Goal: Task Accomplishment & Management: Manage account settings

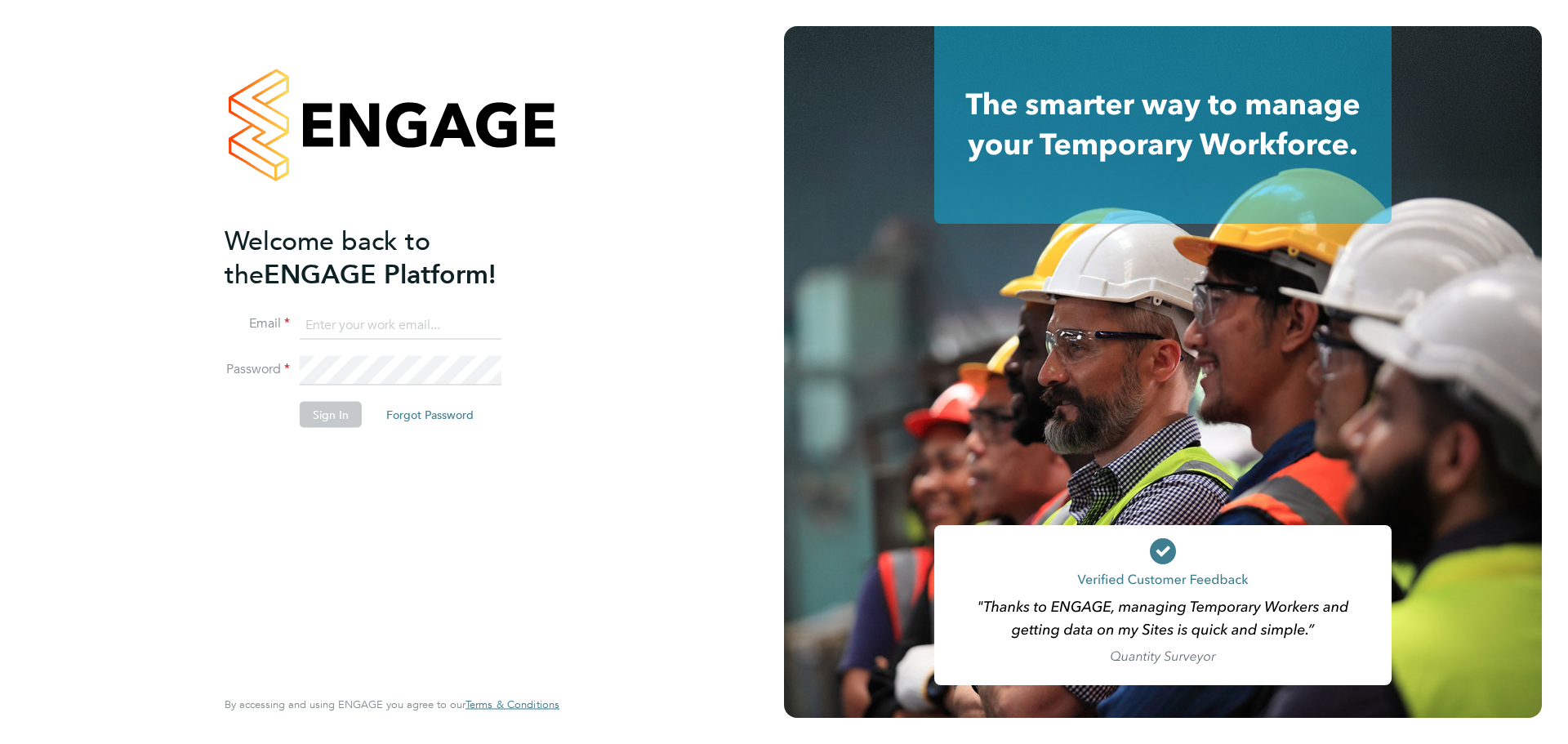
type input "[PERSON_NAME][EMAIL_ADDRESS][PERSON_NAME][DOMAIN_NAME]"
click at [351, 421] on button "Sign In" at bounding box center [331, 414] width 62 height 26
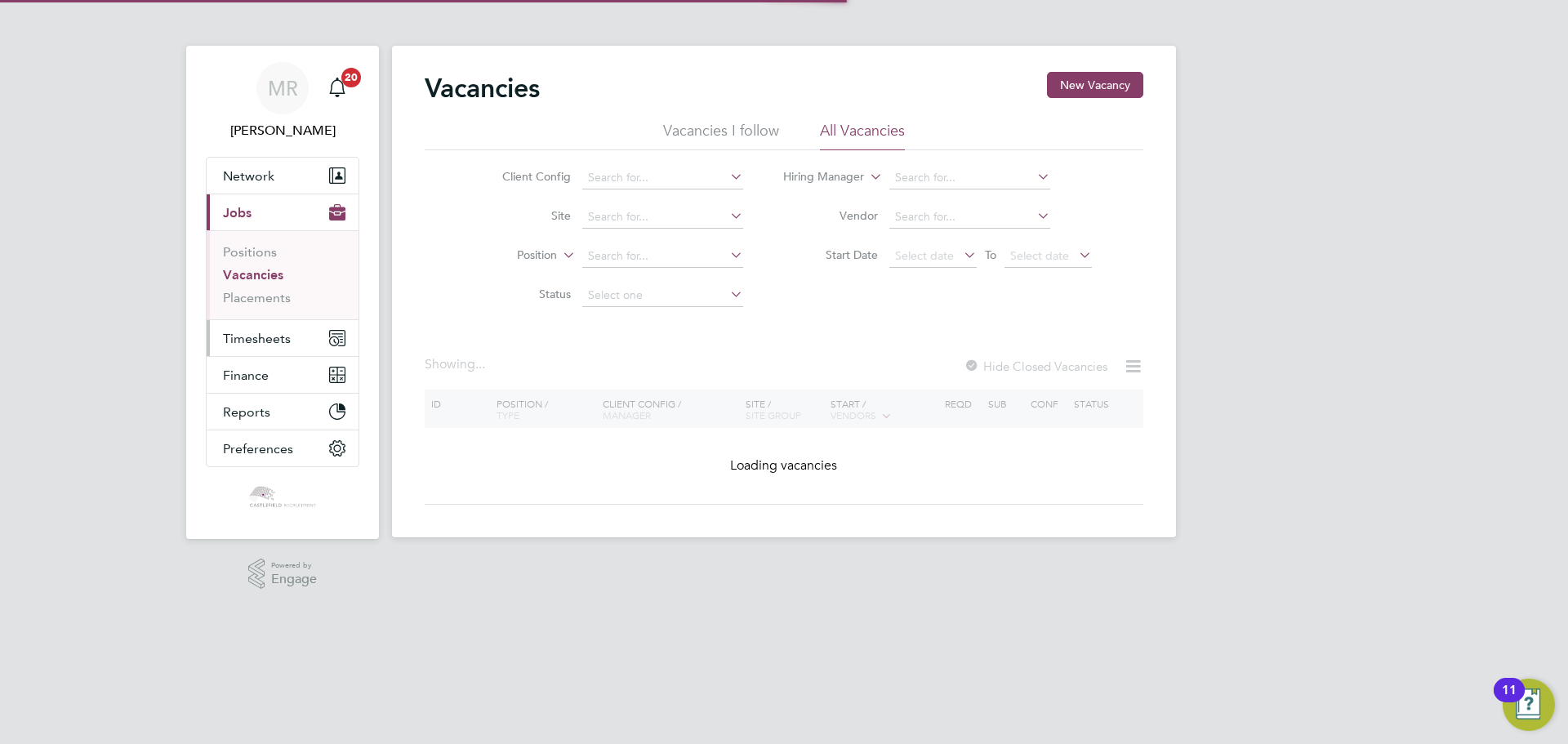
click at [293, 351] on button "Timesheets" at bounding box center [282, 338] width 152 height 36
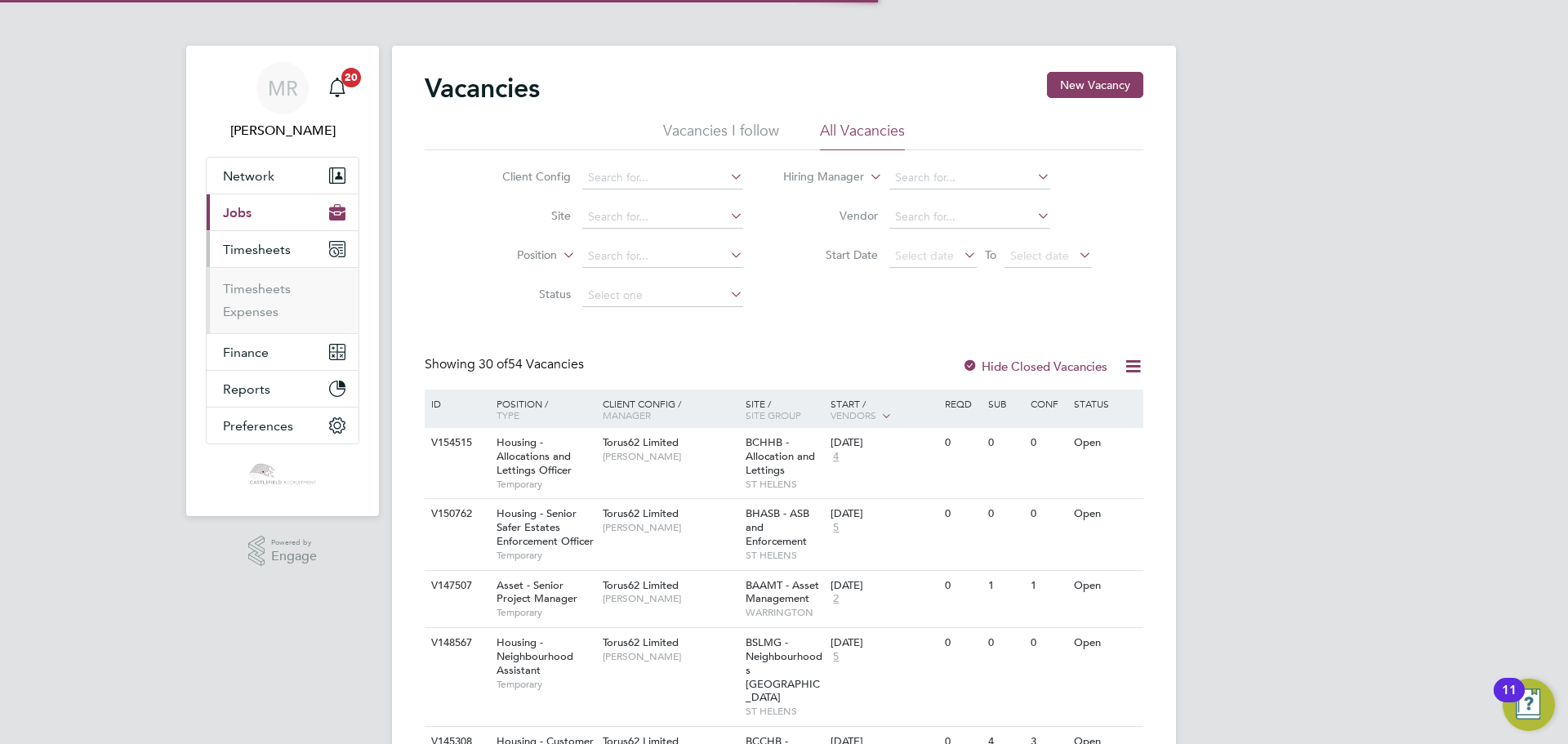
click at [265, 230] on button "Current page: Jobs" at bounding box center [282, 213] width 152 height 36
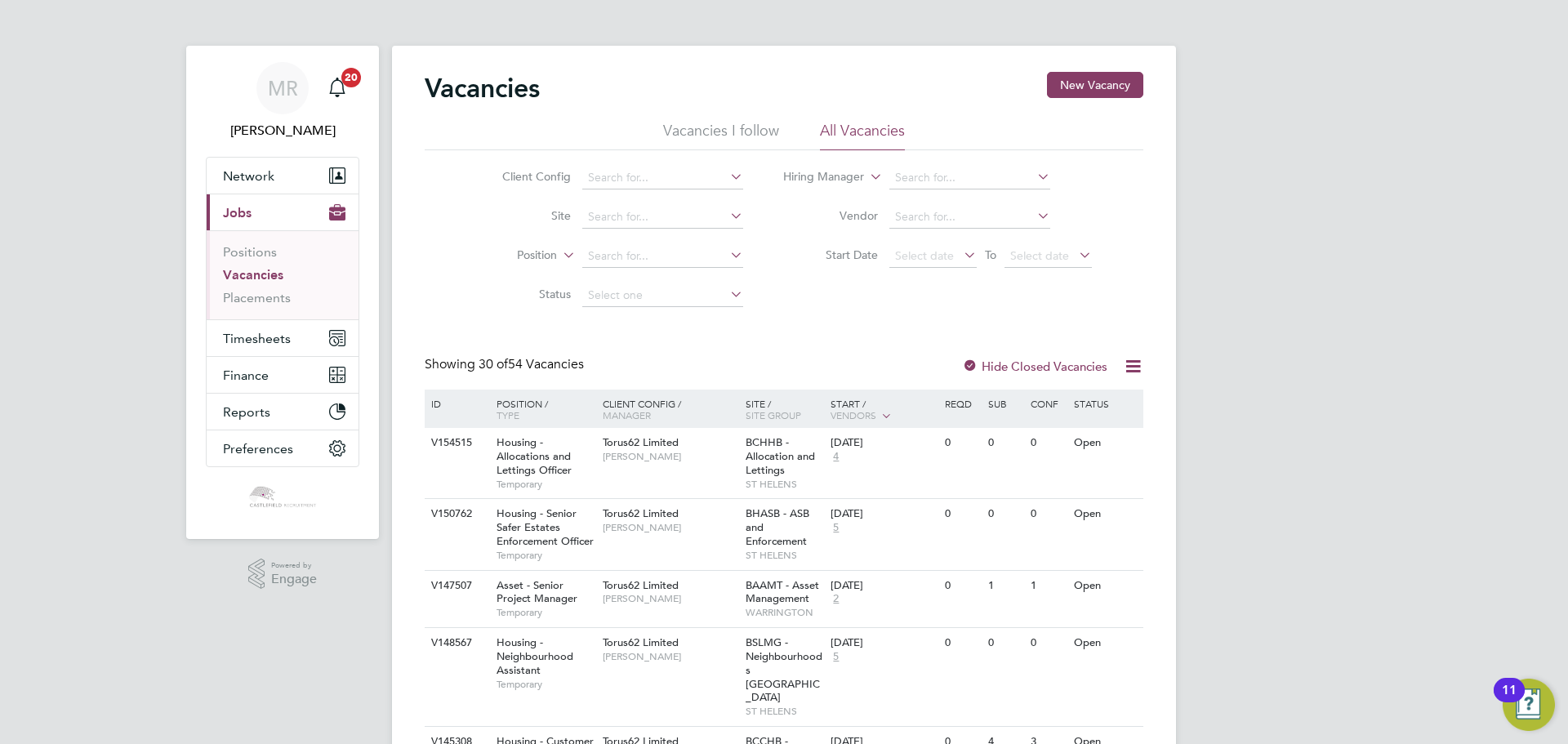
click at [258, 288] on li "Vacancies" at bounding box center [284, 278] width 123 height 23
click at [258, 296] on link "Placements" at bounding box center [256, 297] width 68 height 15
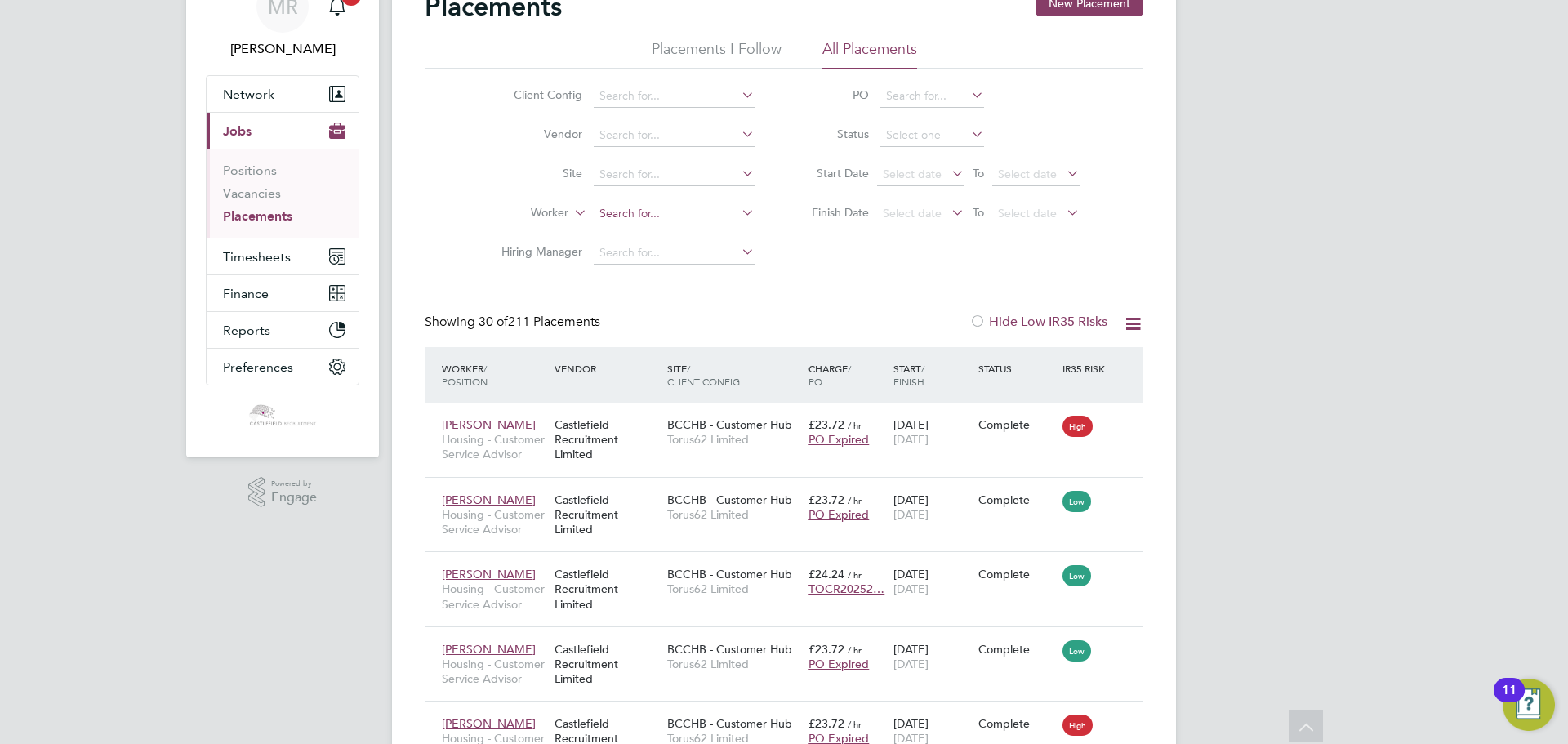
click at [652, 209] on input at bounding box center [674, 213] width 161 height 23
type input "a"
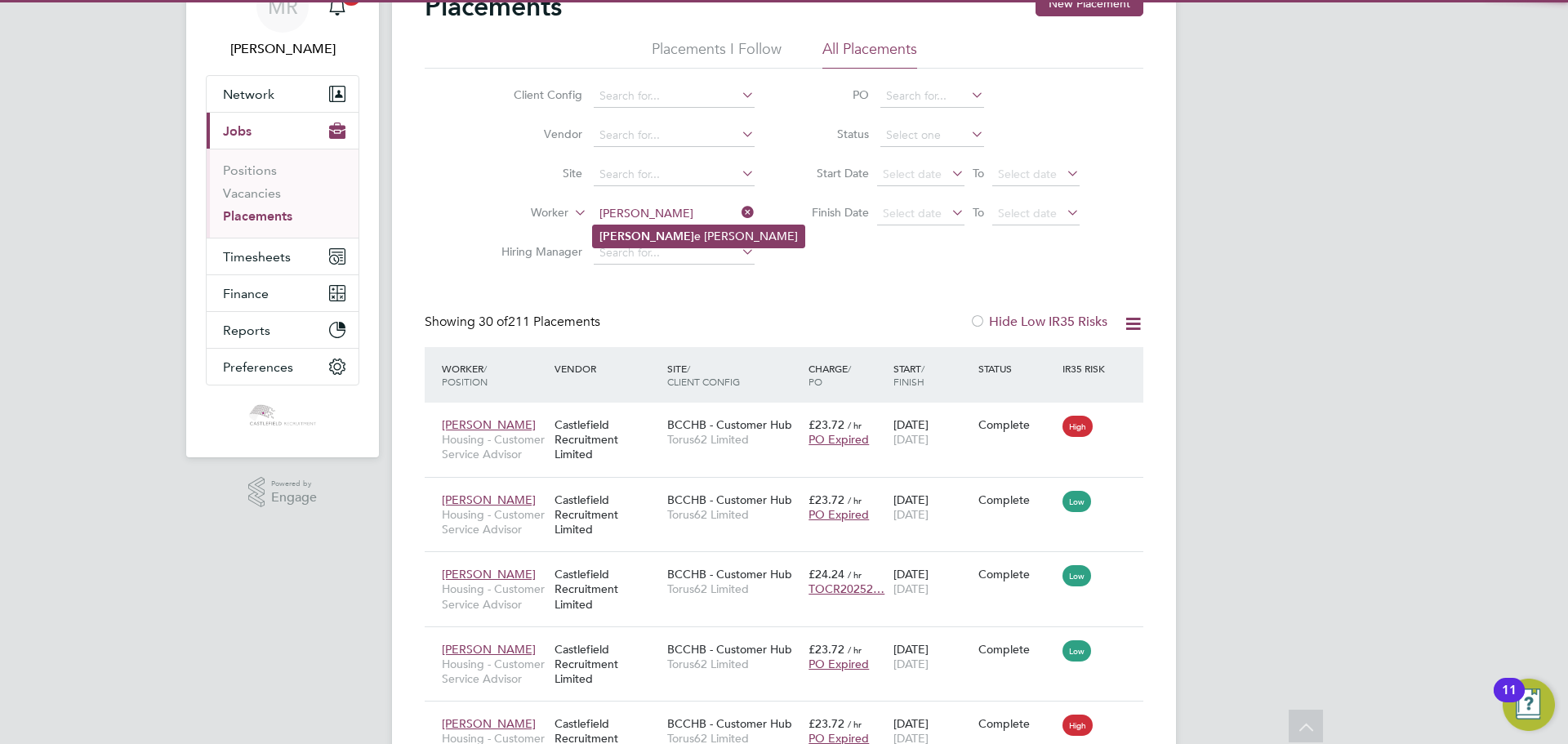
click at [666, 239] on li "Angi e Garcia" at bounding box center [698, 237] width 212 height 22
type input "[PERSON_NAME]"
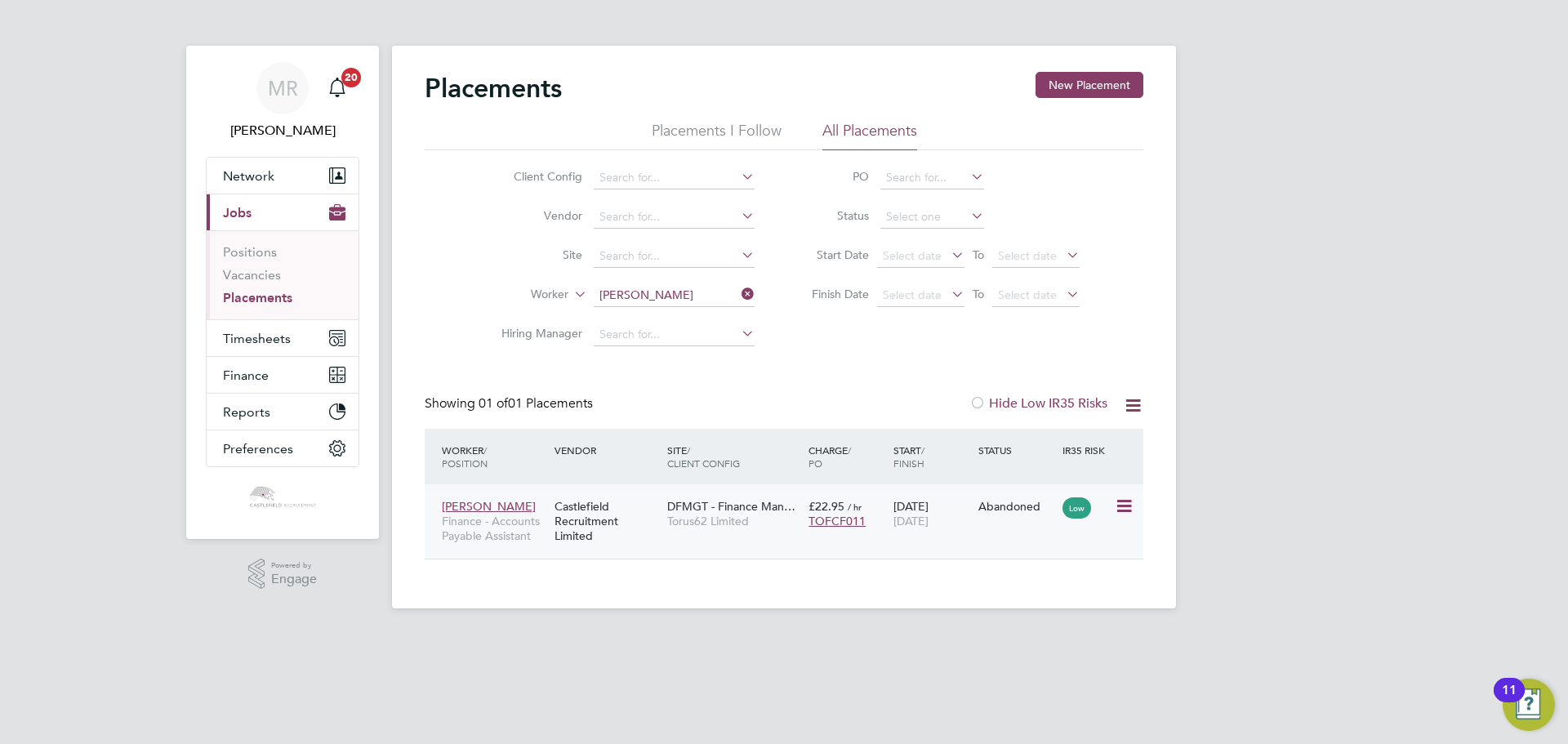
click at [1120, 503] on icon at bounding box center [1122, 506] width 16 height 20
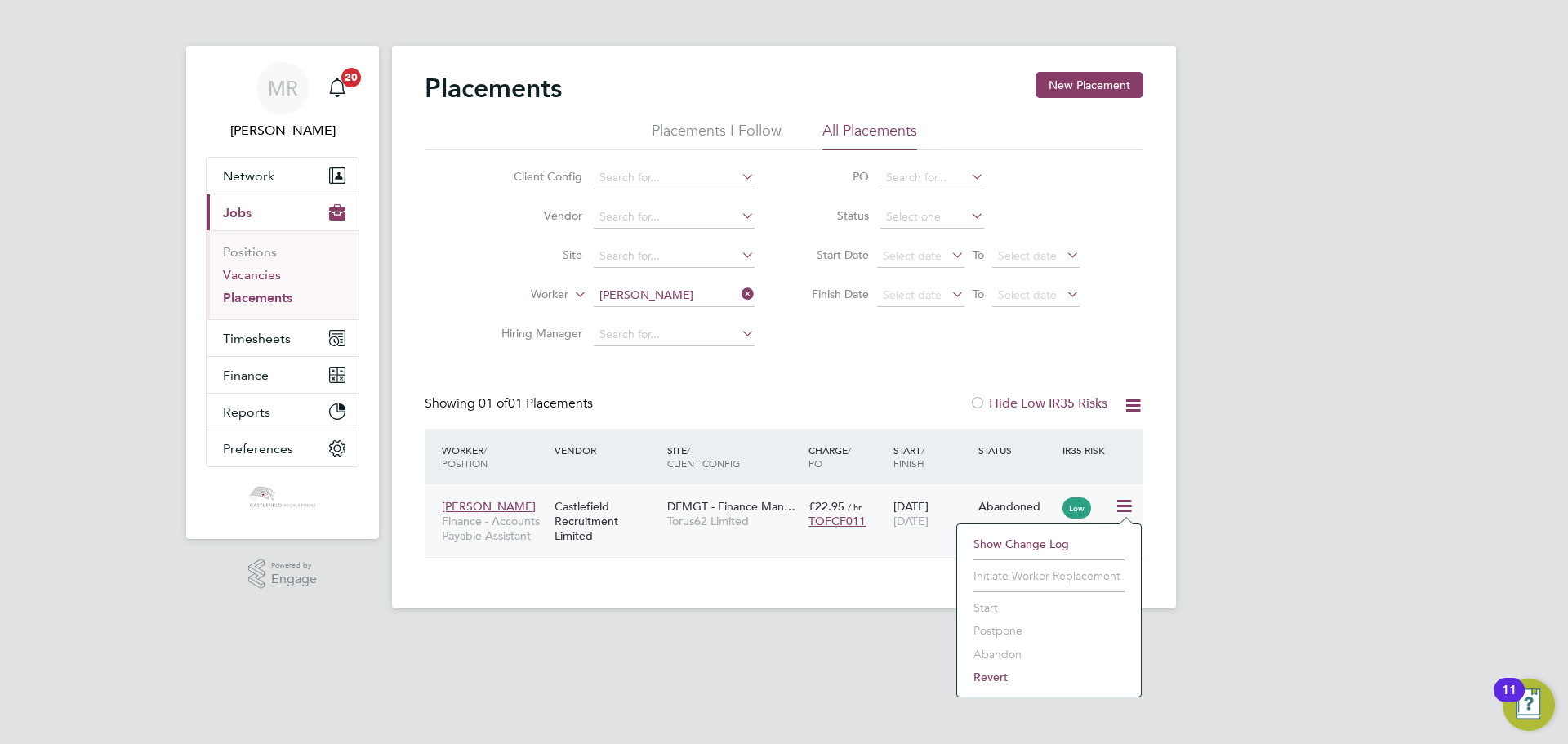
click at [271, 275] on link "Vacancies" at bounding box center [252, 274] width 58 height 15
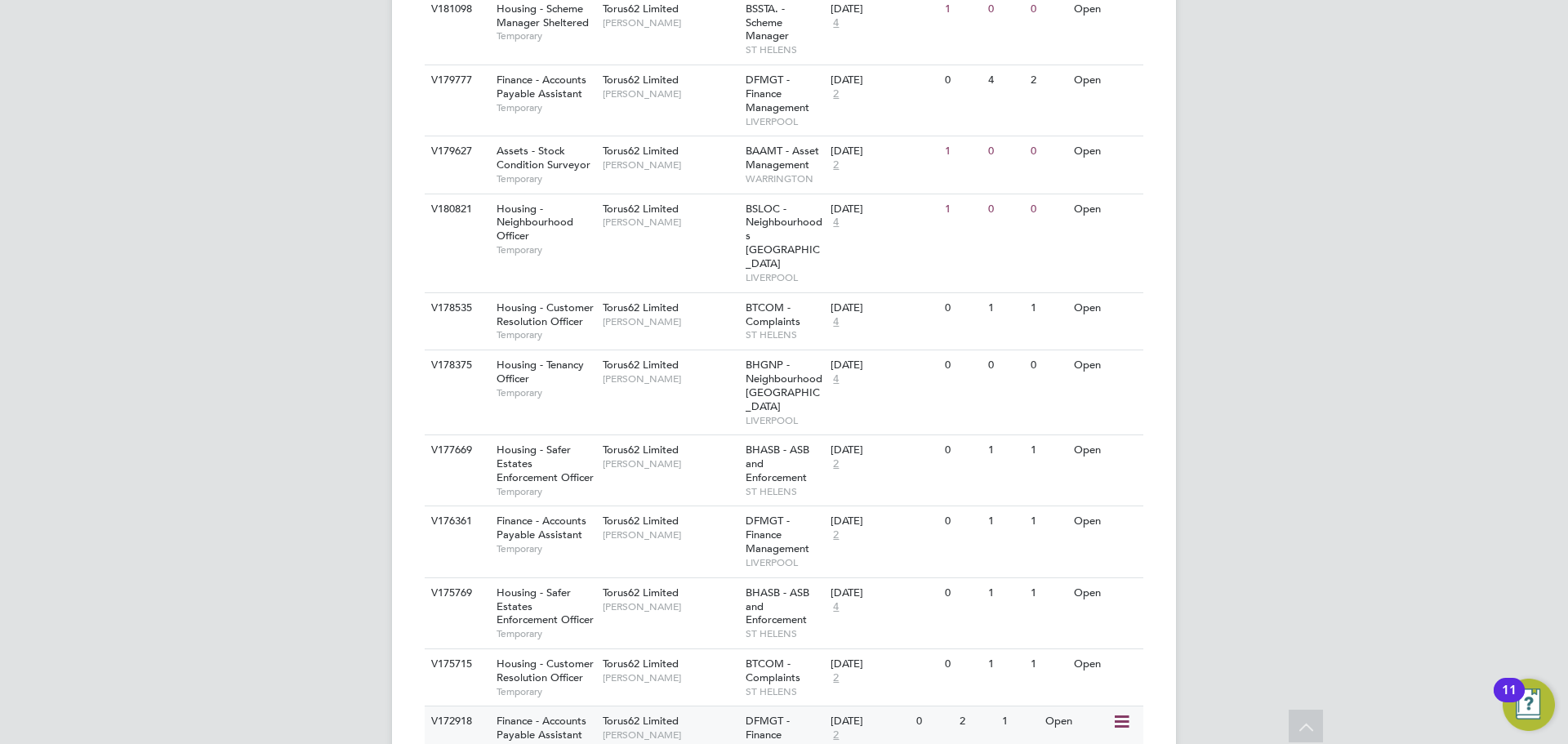
click at [577, 742] on span "Temporary" at bounding box center [545, 748] width 98 height 13
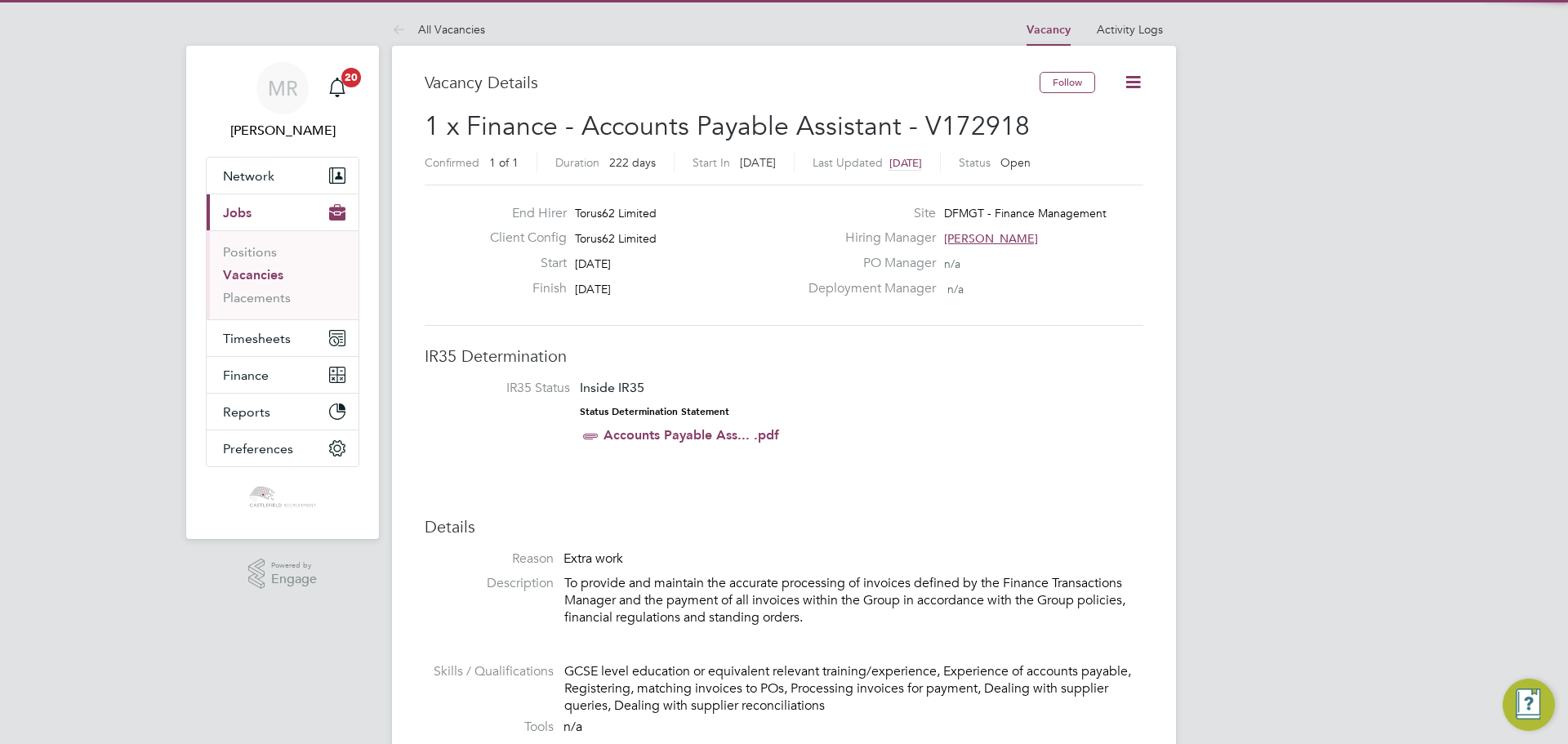
click at [1130, 81] on icon at bounding box center [1133, 82] width 21 height 21
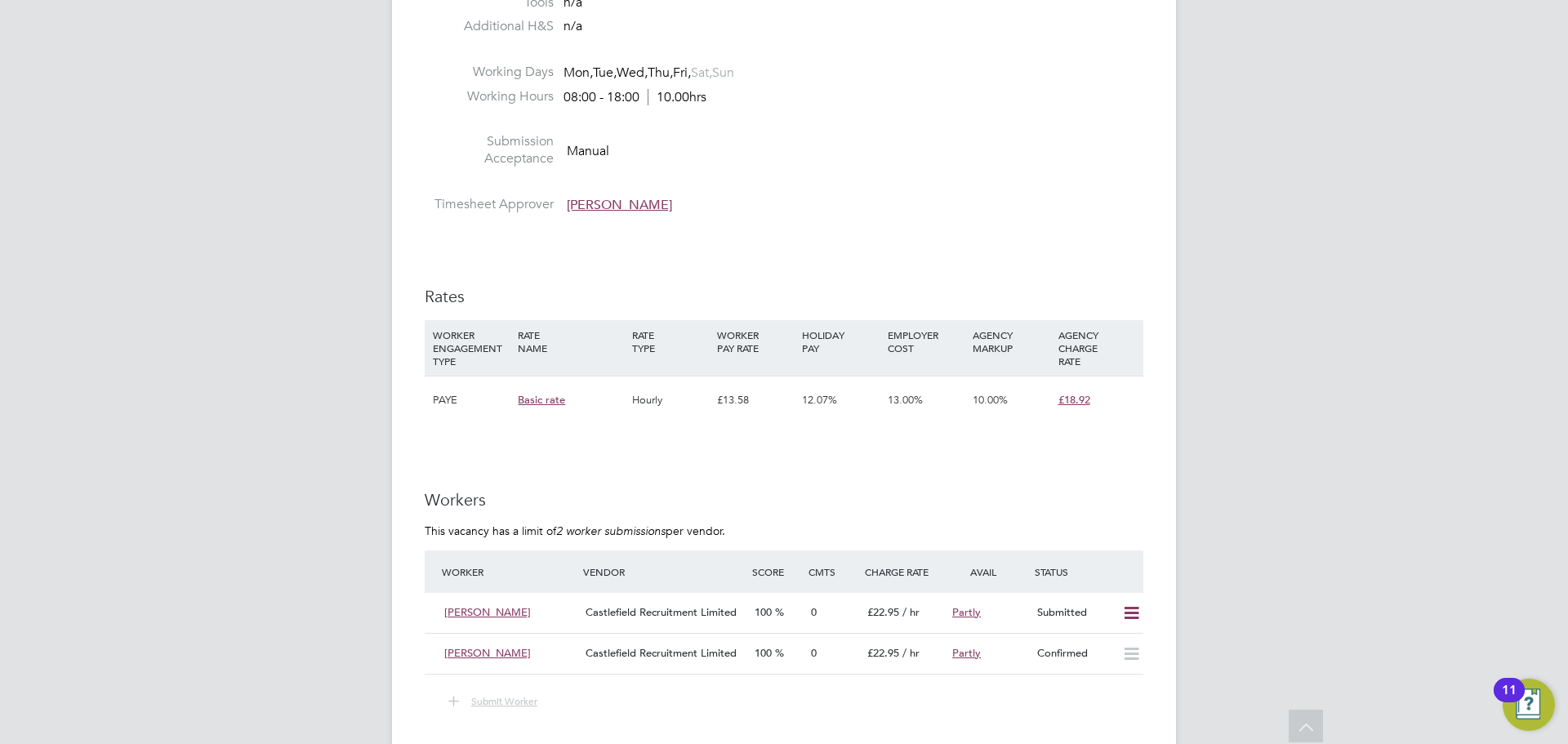
scroll to position [816, 0]
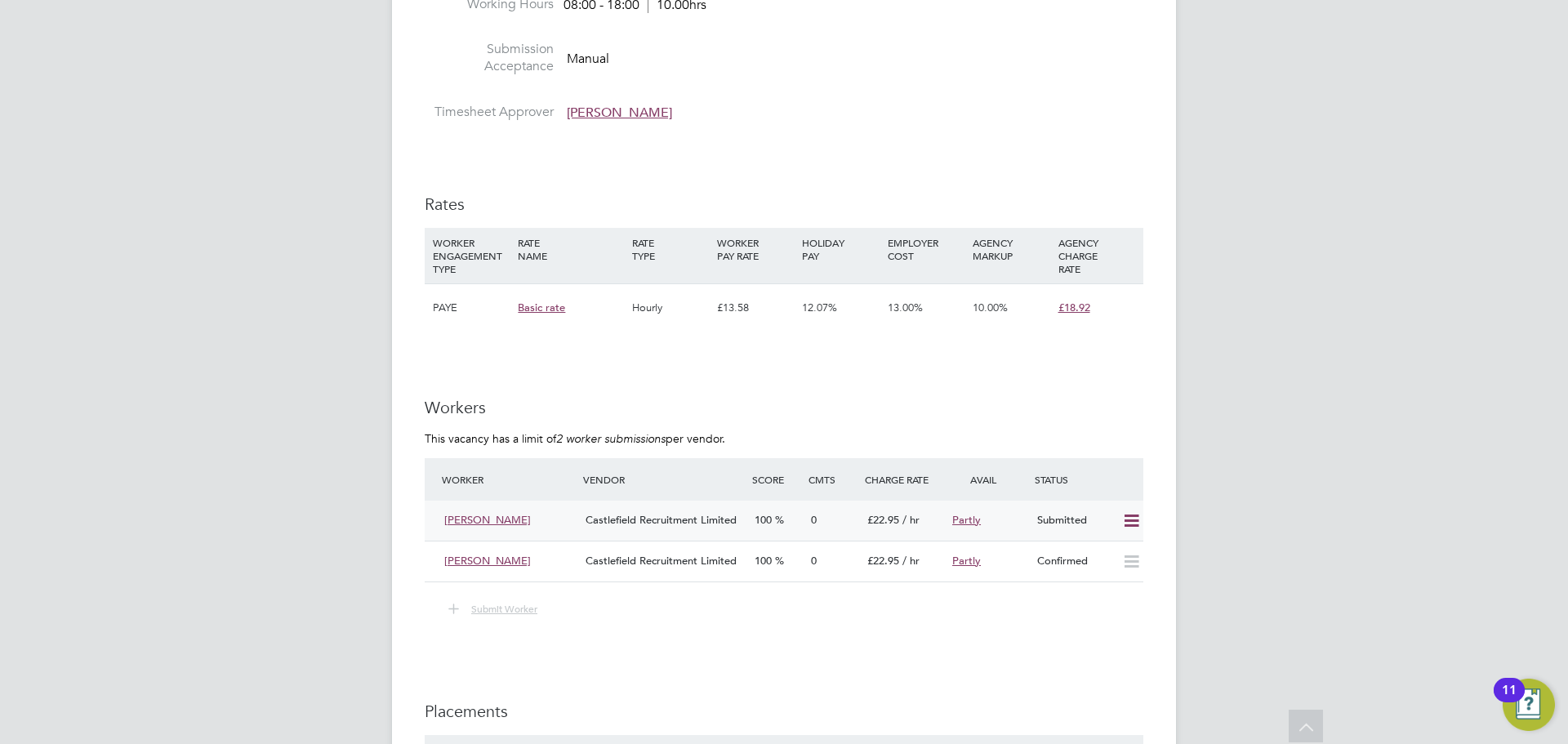
click at [1110, 520] on div "Submitted" at bounding box center [1072, 519] width 85 height 27
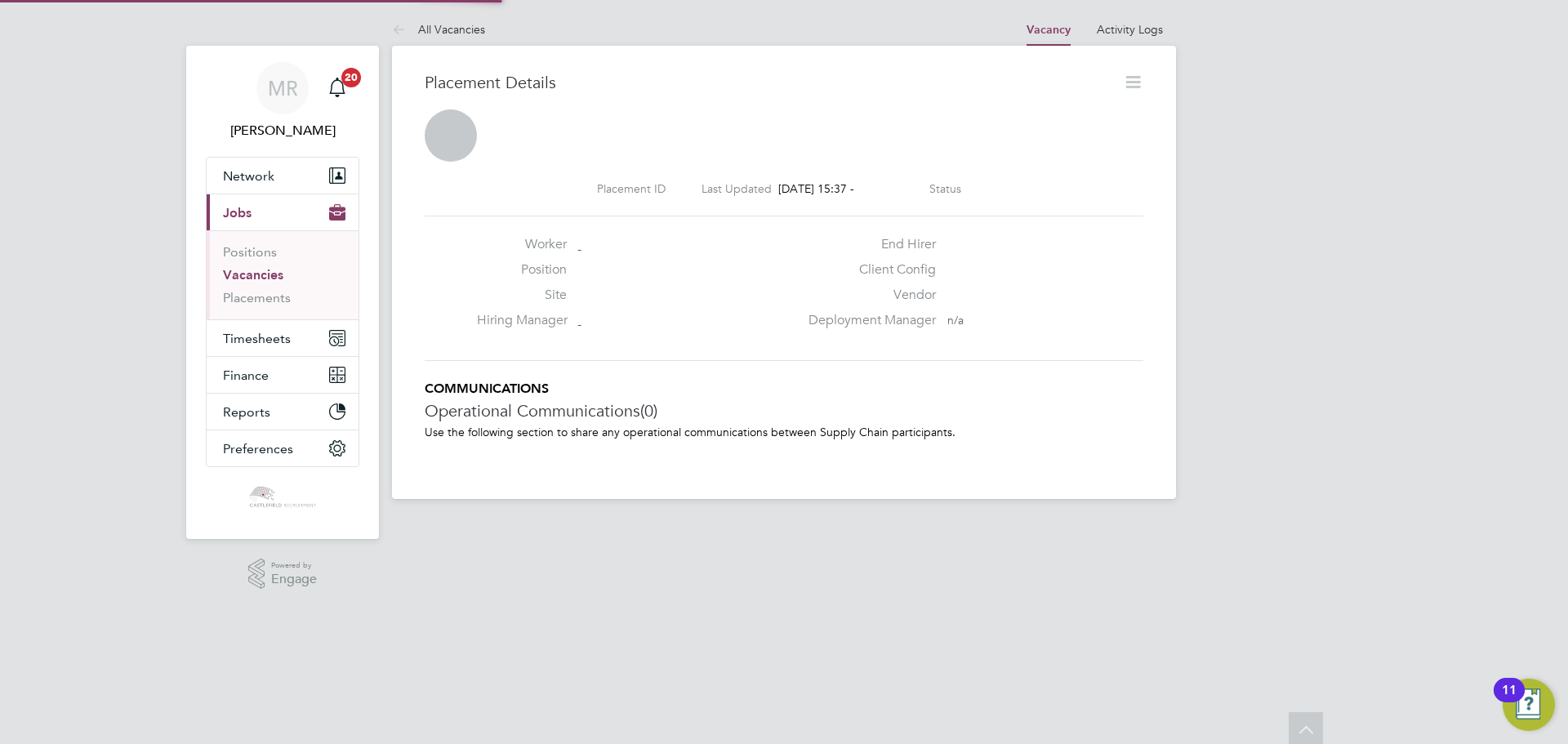
scroll to position [15, 130]
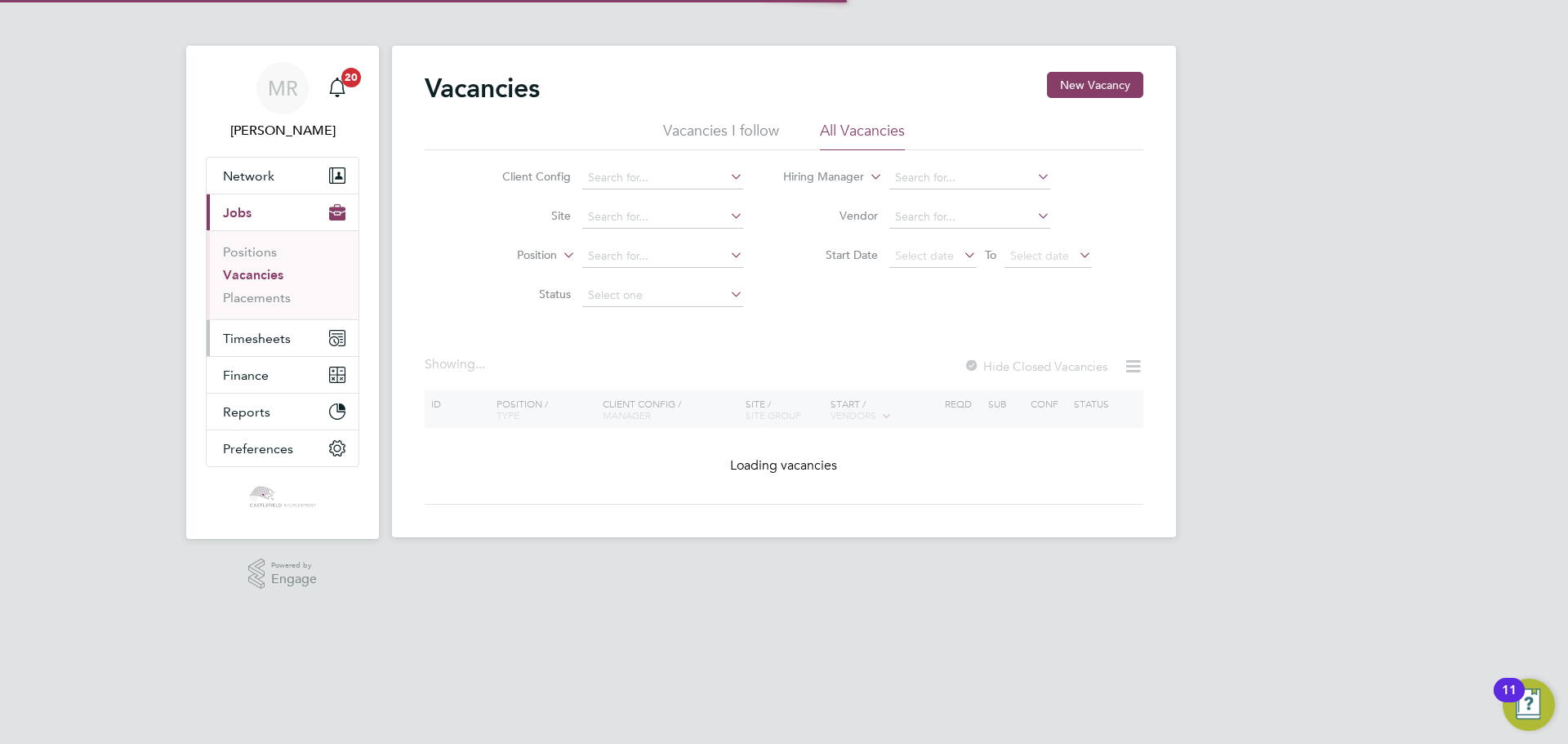
click at [275, 327] on button "Timesheets" at bounding box center [282, 338] width 152 height 36
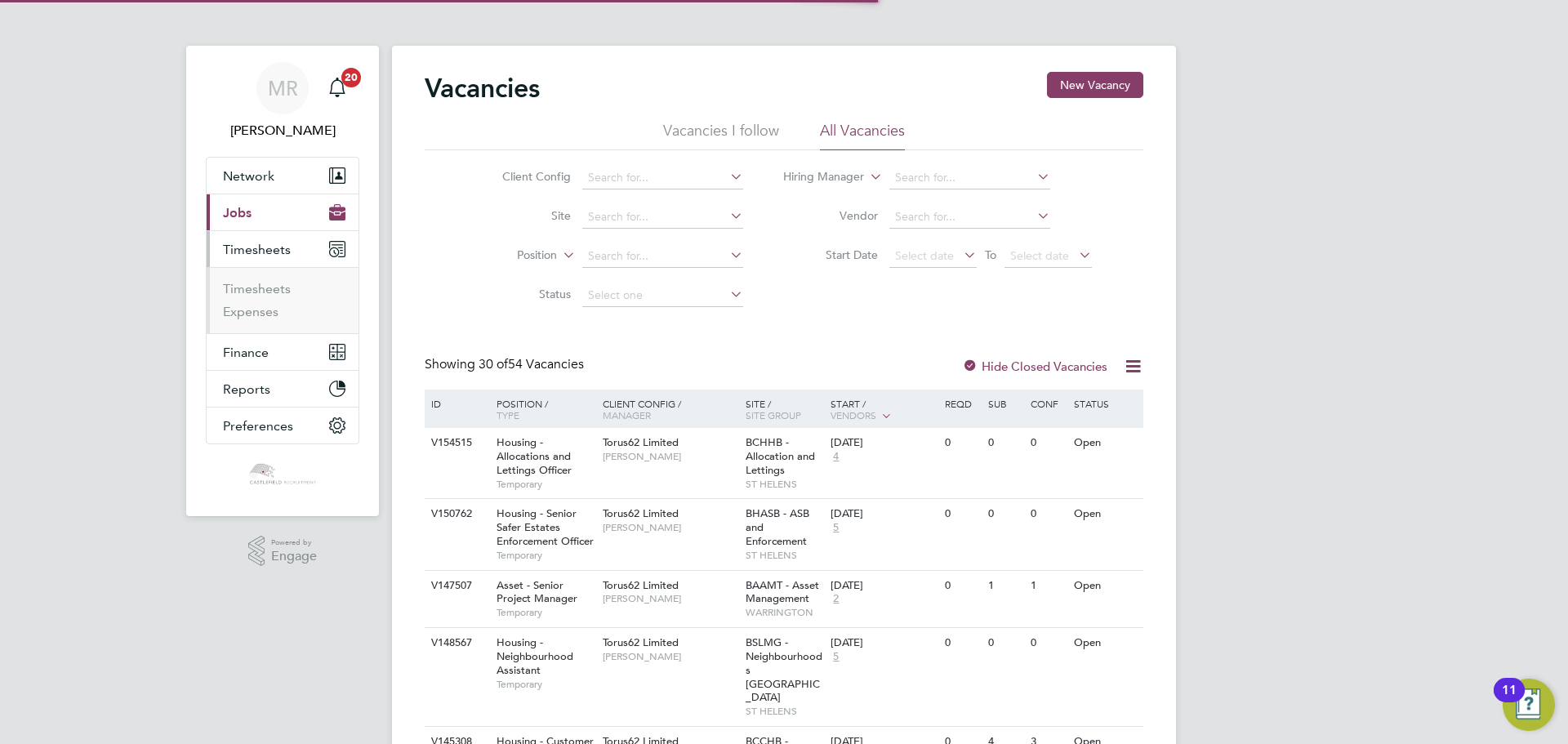
click at [285, 223] on button "Current page: Jobs" at bounding box center [282, 213] width 152 height 36
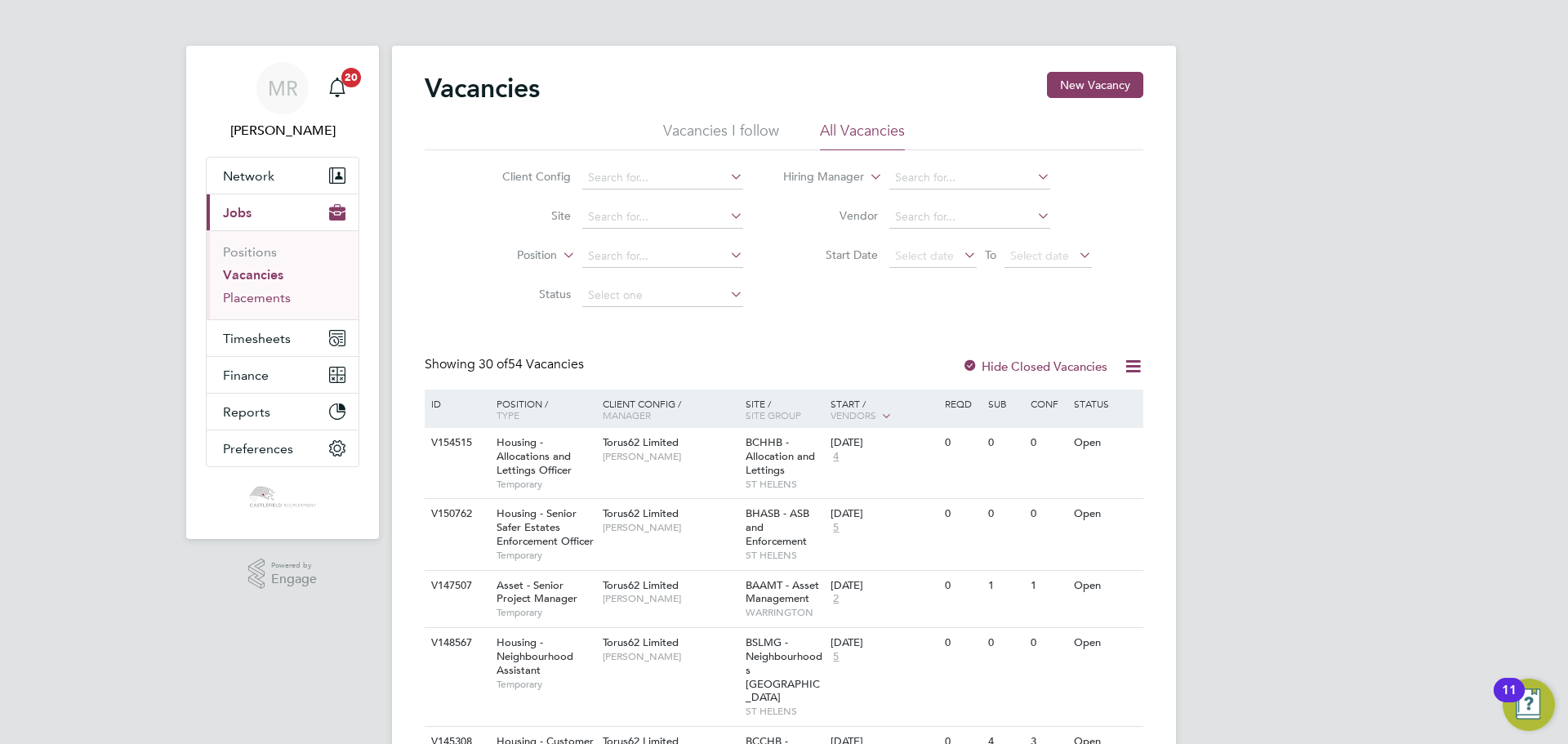
click at [267, 299] on link "Placements" at bounding box center [256, 297] width 68 height 15
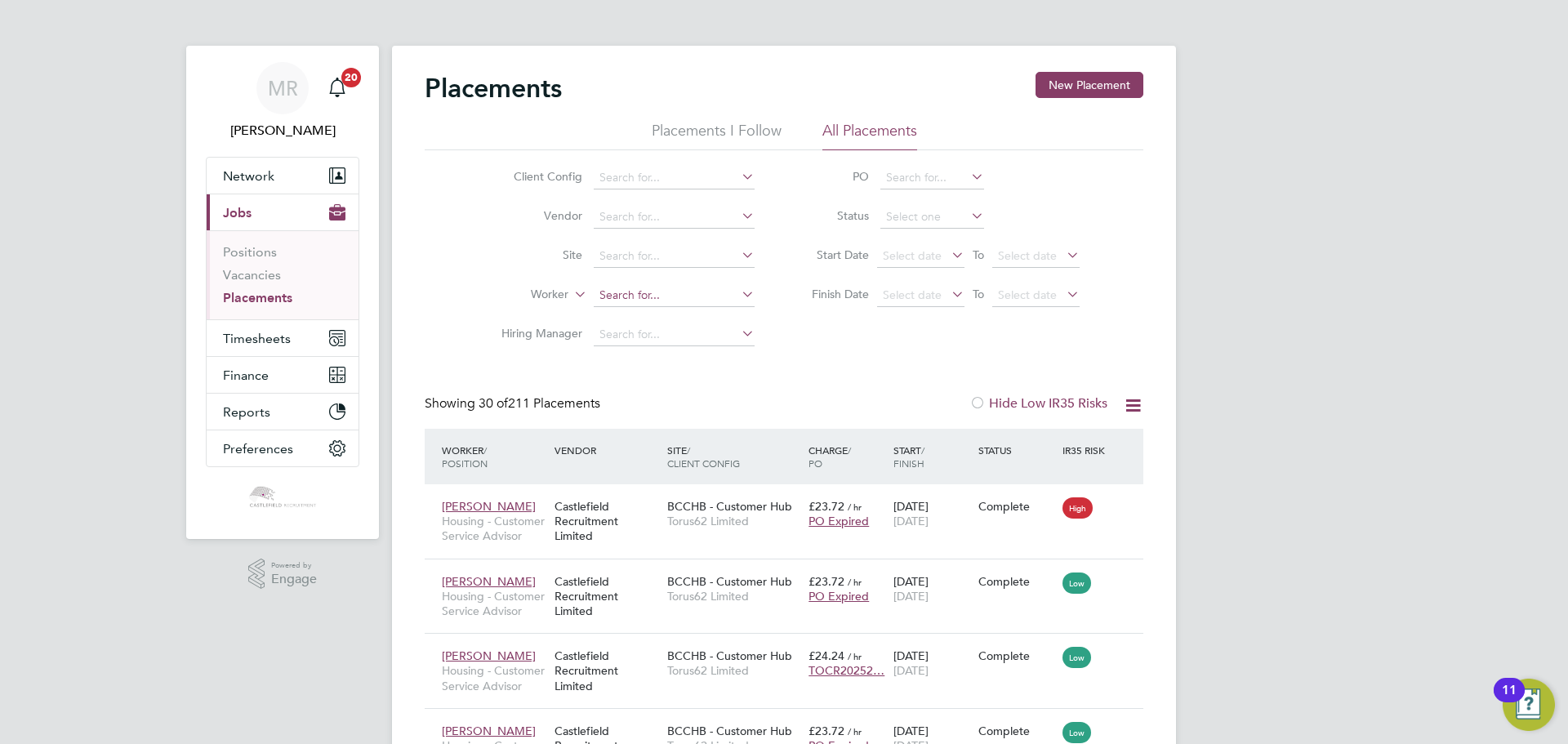
click at [646, 299] on input at bounding box center [674, 295] width 161 height 23
click at [664, 315] on li "Angie Garcia" at bounding box center [693, 318] width 201 height 22
type input "[PERSON_NAME]"
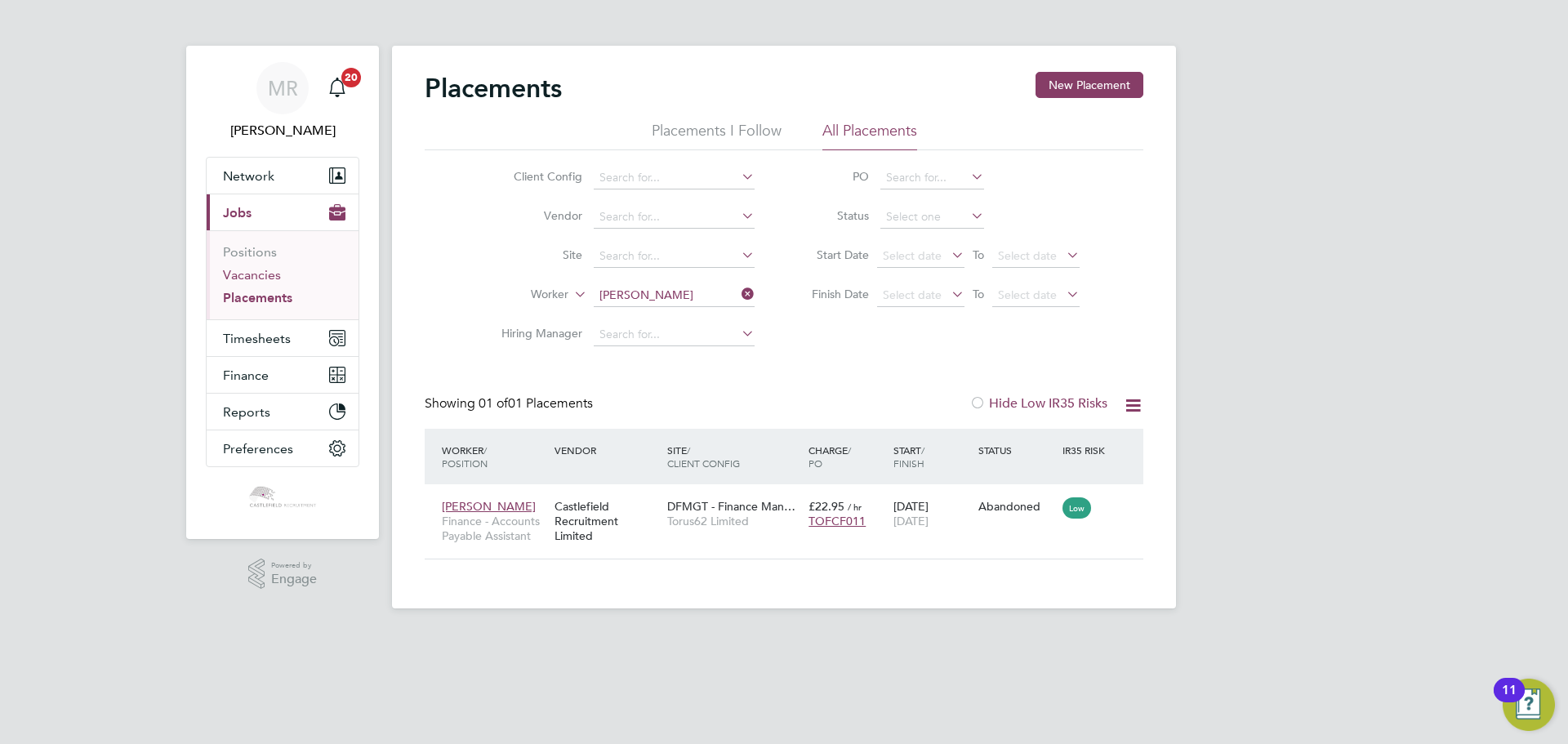
click at [256, 279] on link "Vacancies" at bounding box center [252, 274] width 58 height 15
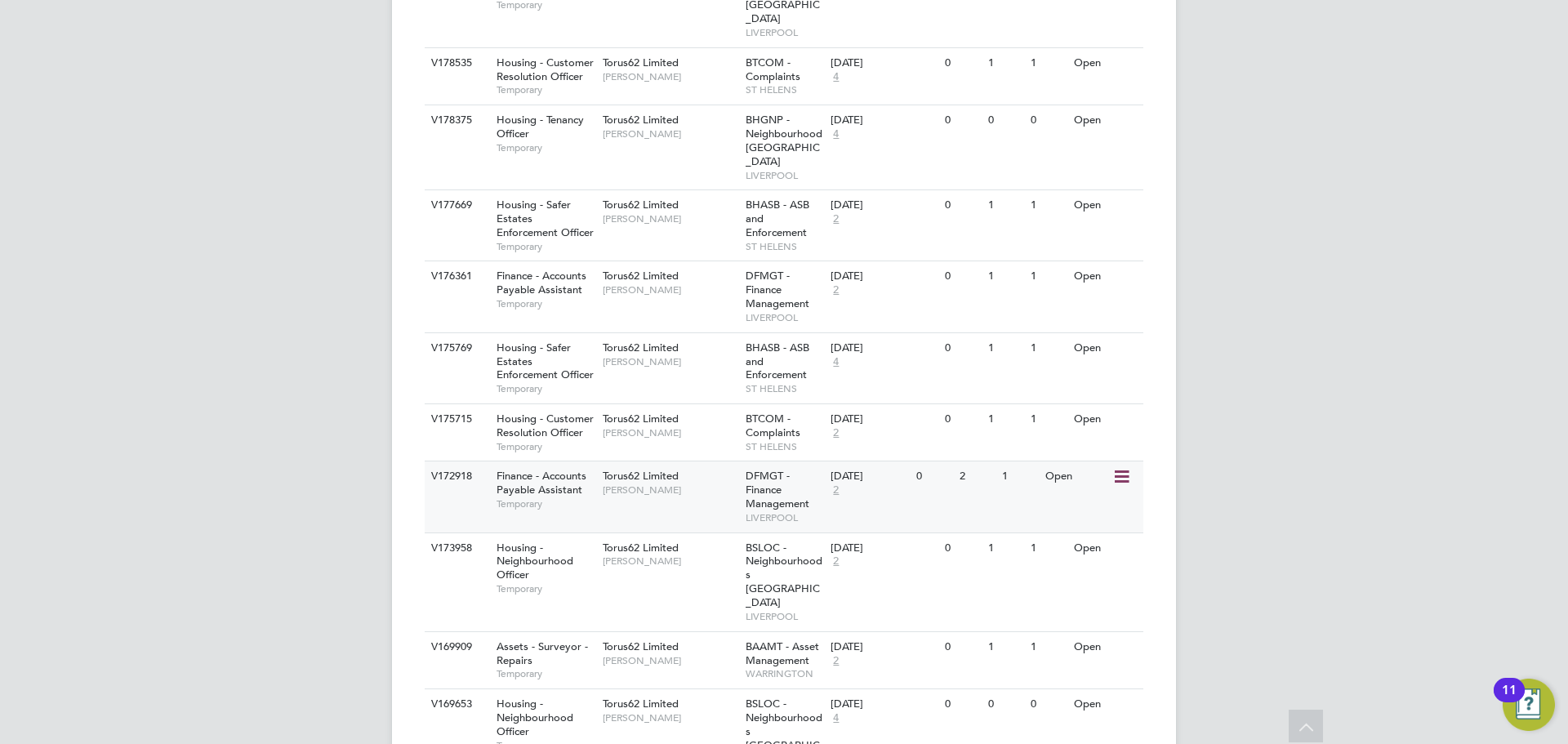
click at [651, 483] on span "[PERSON_NAME]" at bounding box center [670, 489] width 135 height 13
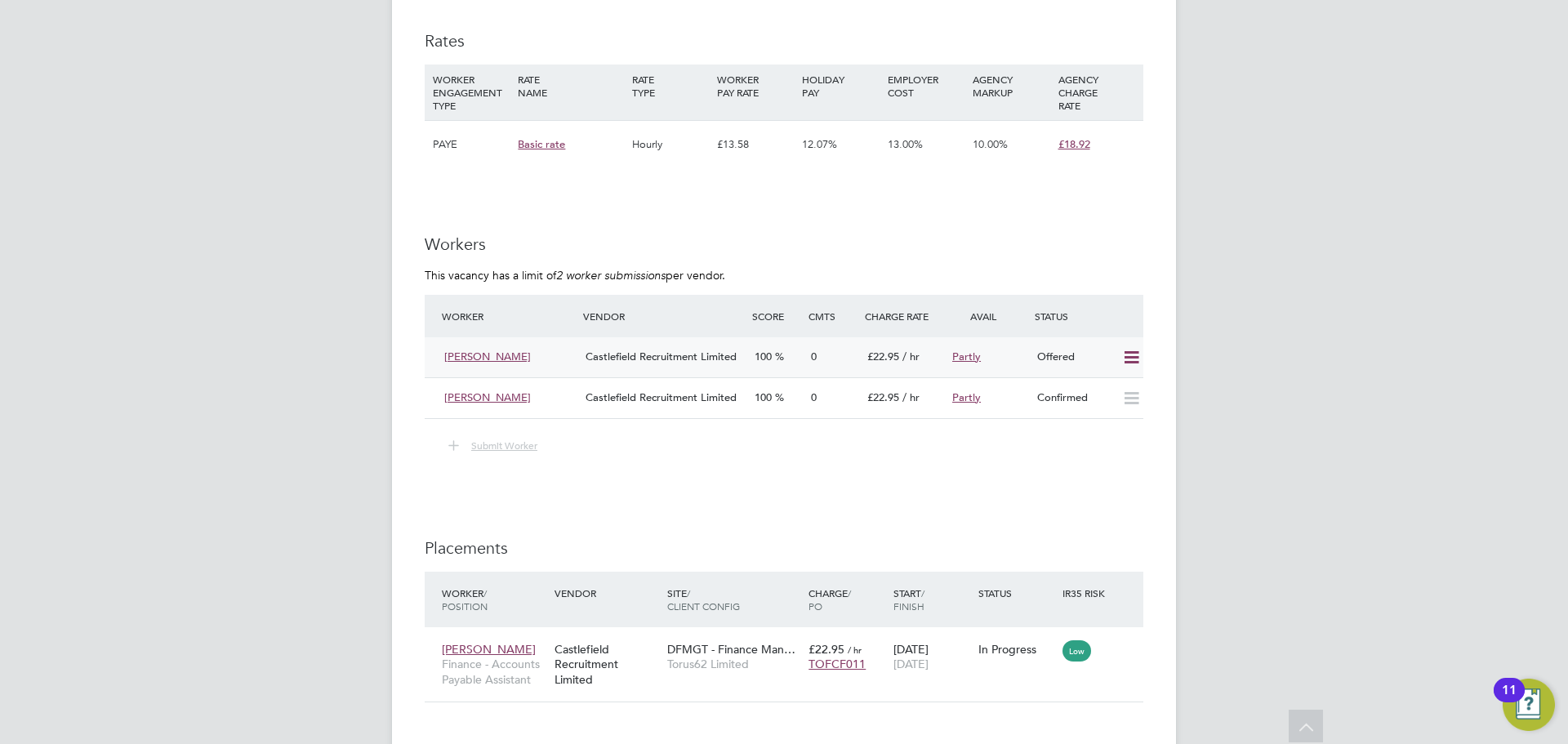
click at [1127, 356] on icon at bounding box center [1132, 357] width 21 height 13
click at [1108, 390] on li "Confirm" at bounding box center [1107, 392] width 62 height 23
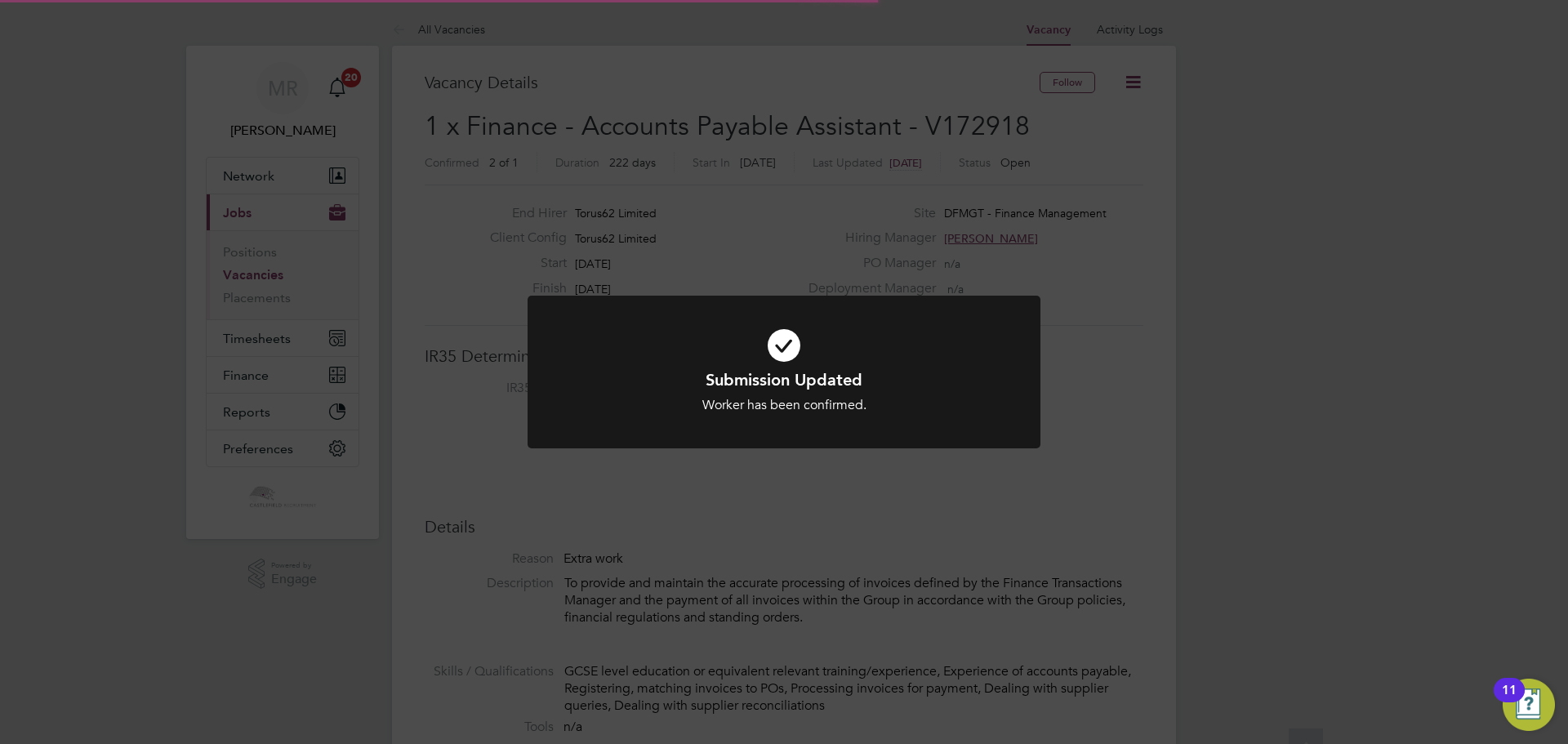
scroll to position [48, 114]
click at [1124, 375] on div "Submission Updated Worker has been confirmed. Cancel Okay" at bounding box center [784, 372] width 1568 height 744
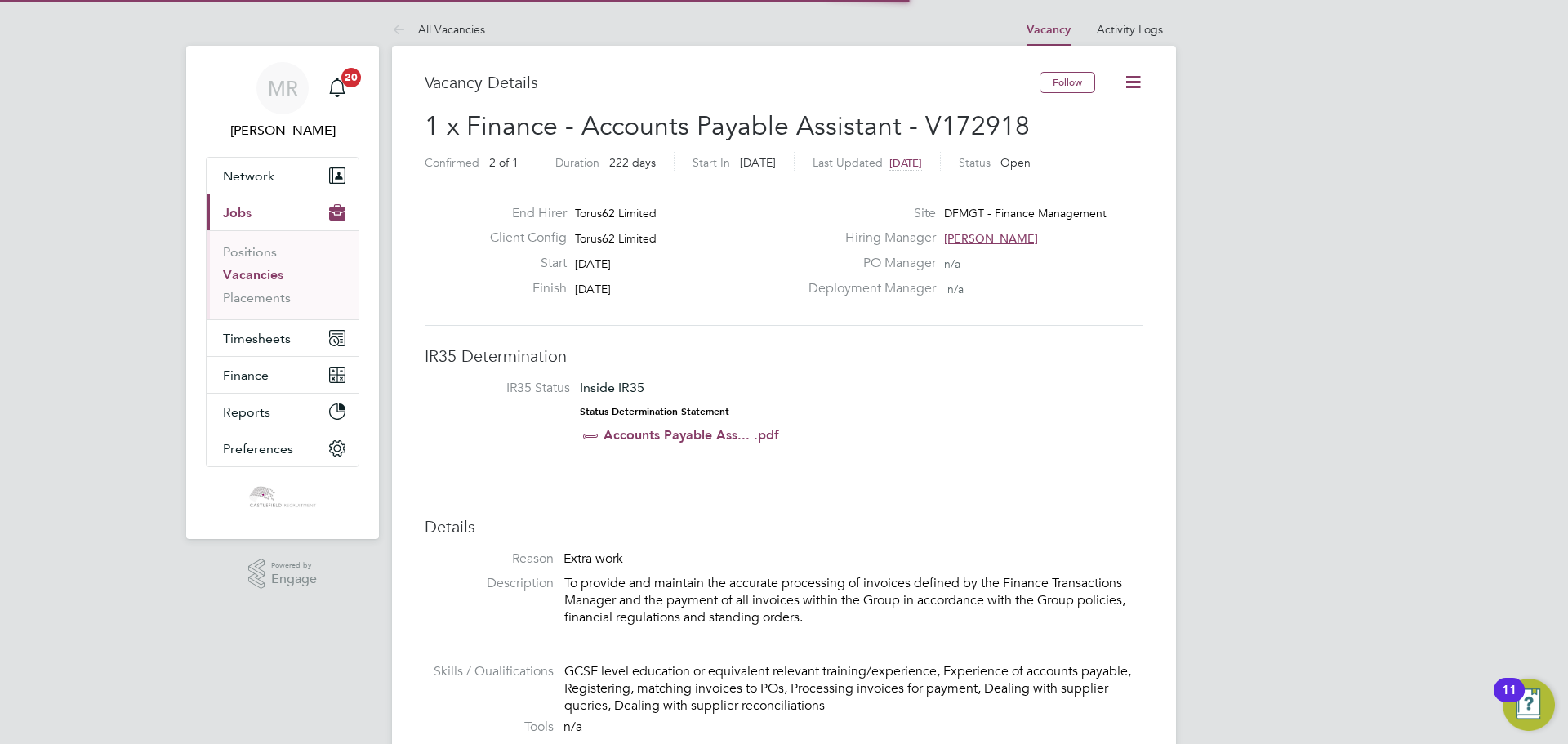
scroll to position [61, 113]
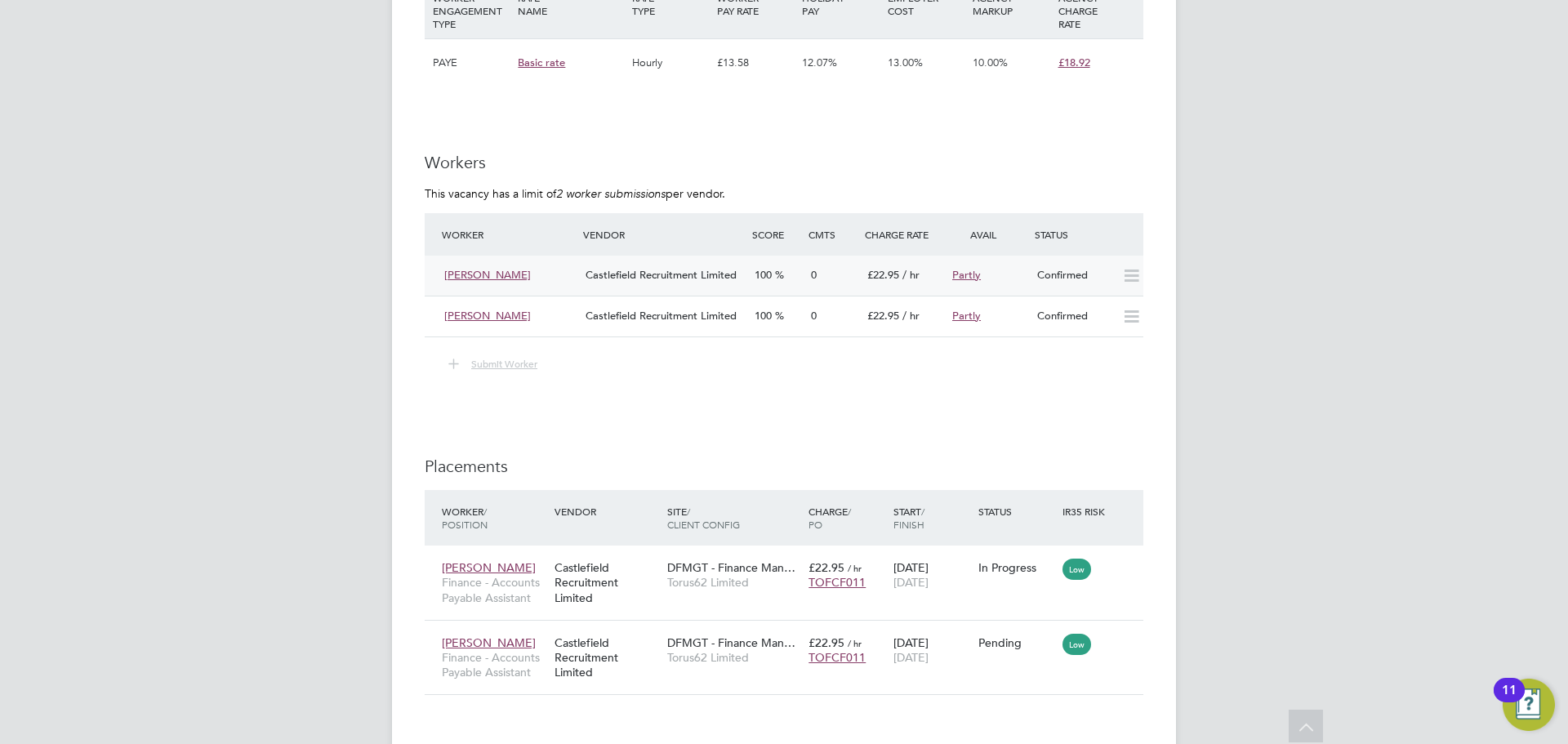
click at [1071, 277] on div "Confirmed" at bounding box center [1072, 275] width 85 height 27
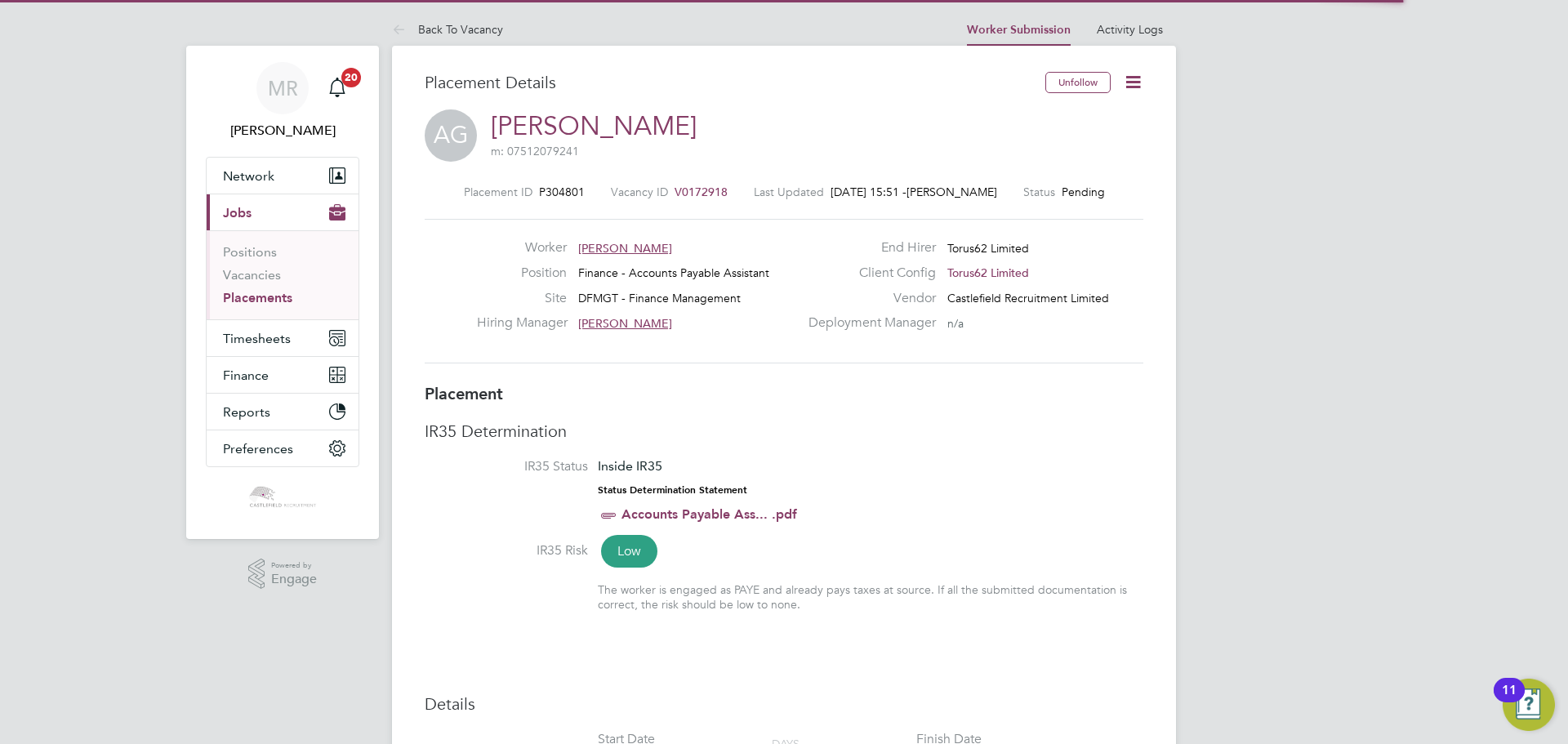
click at [1126, 93] on icon at bounding box center [1133, 82] width 21 height 21
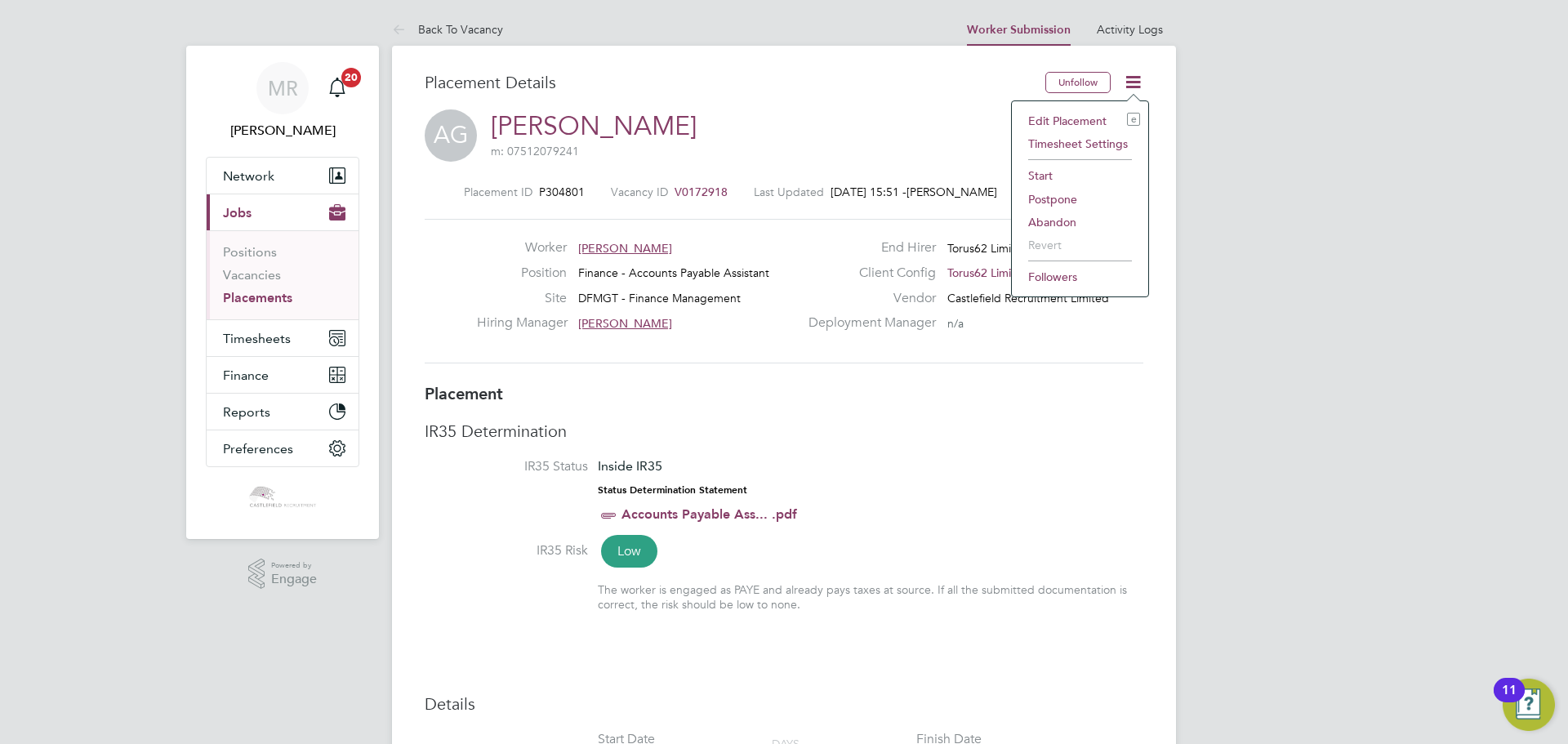
click at [1055, 174] on li "Start" at bounding box center [1080, 175] width 120 height 23
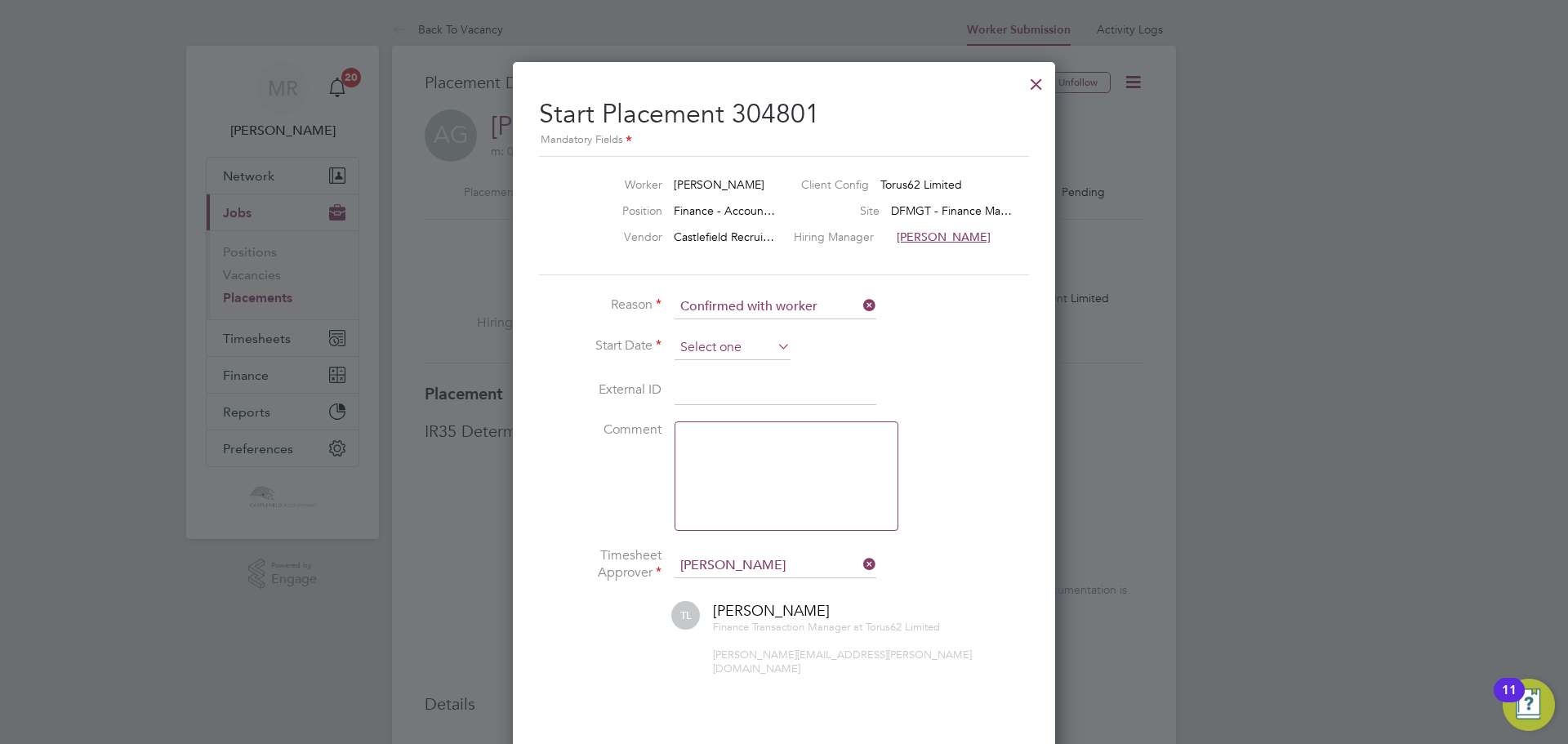
click at [761, 351] on input at bounding box center [732, 347] width 116 height 25
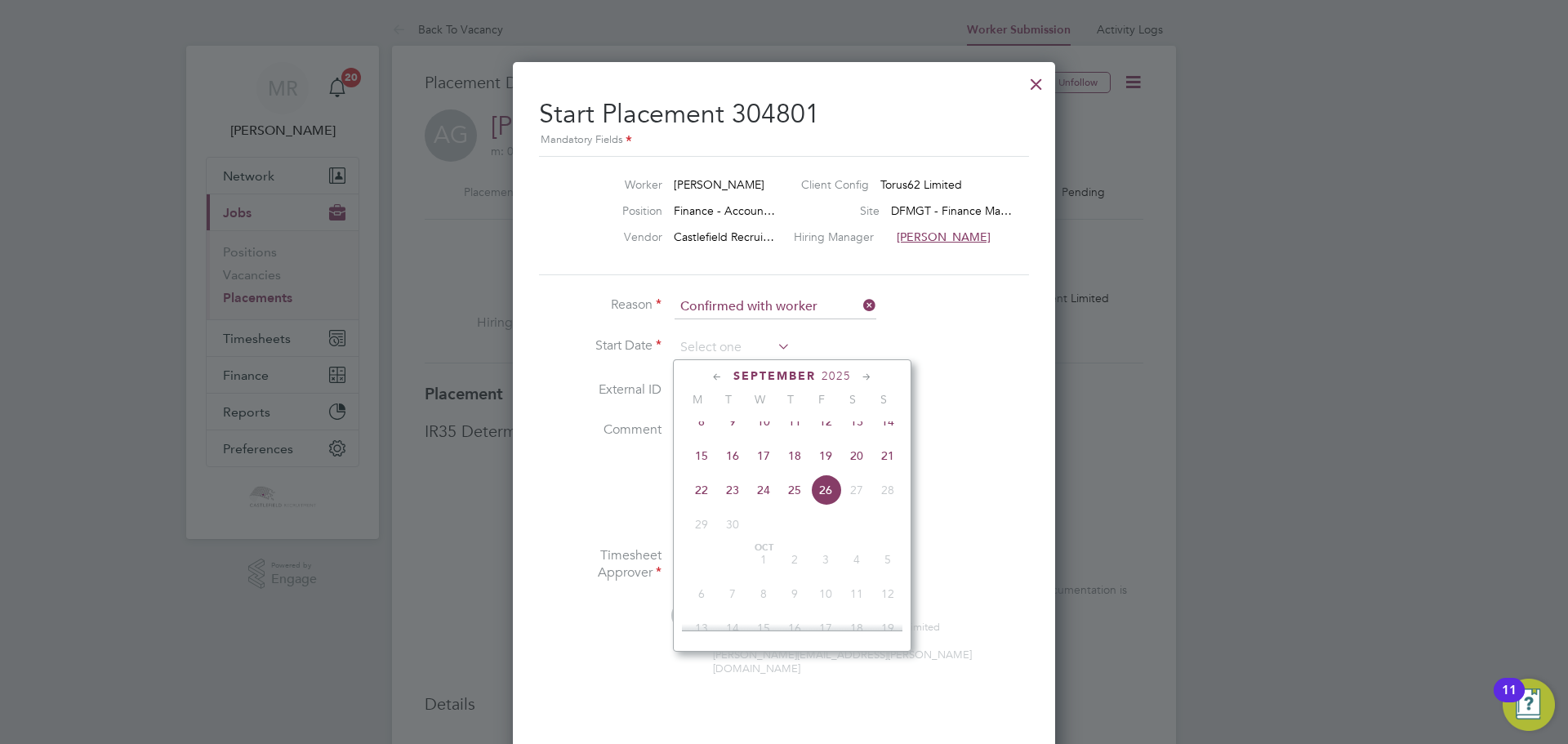
click at [700, 491] on span "22" at bounding box center [701, 489] width 31 height 31
type input "[DATE]"
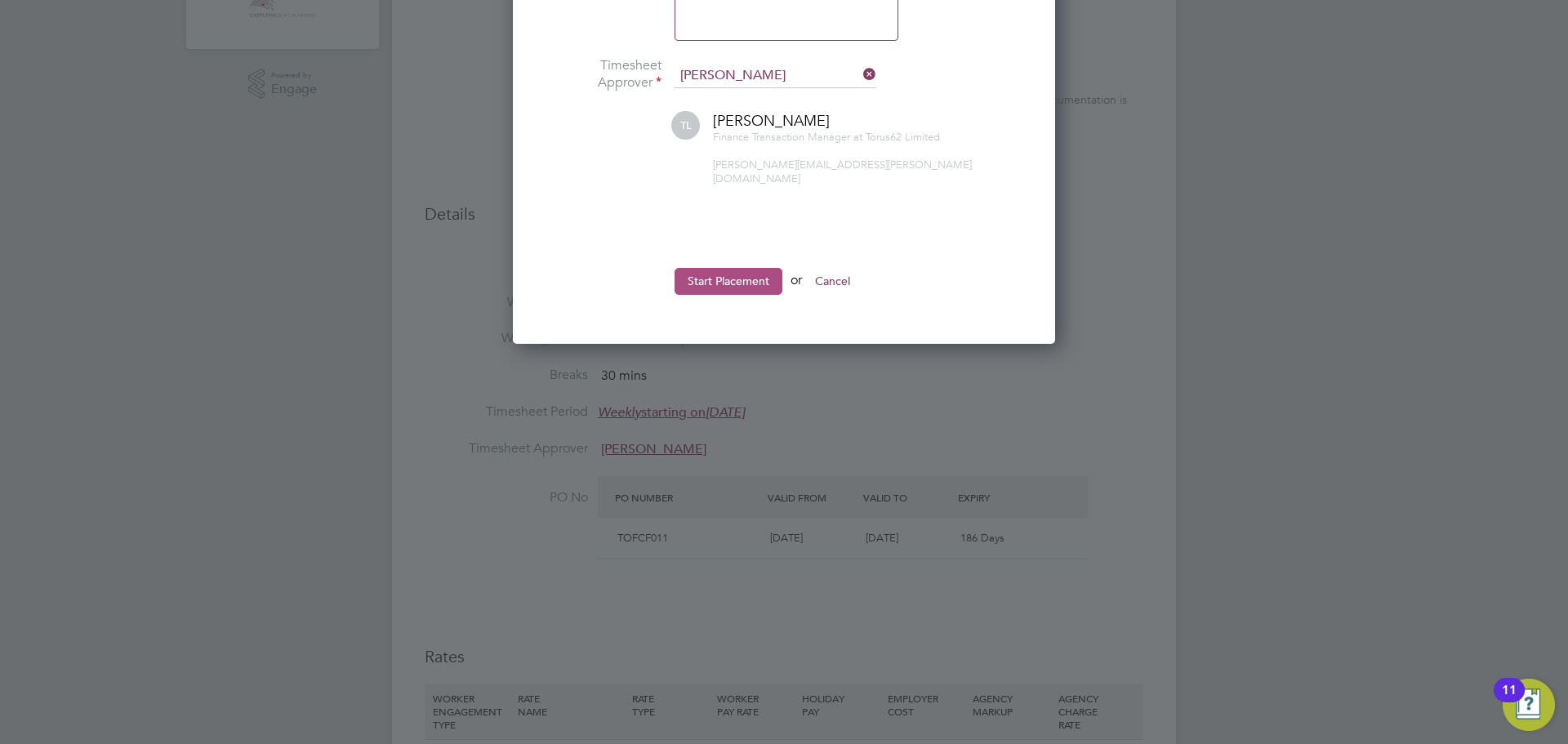
click at [740, 267] on button "Start Placement" at bounding box center [729, 280] width 108 height 26
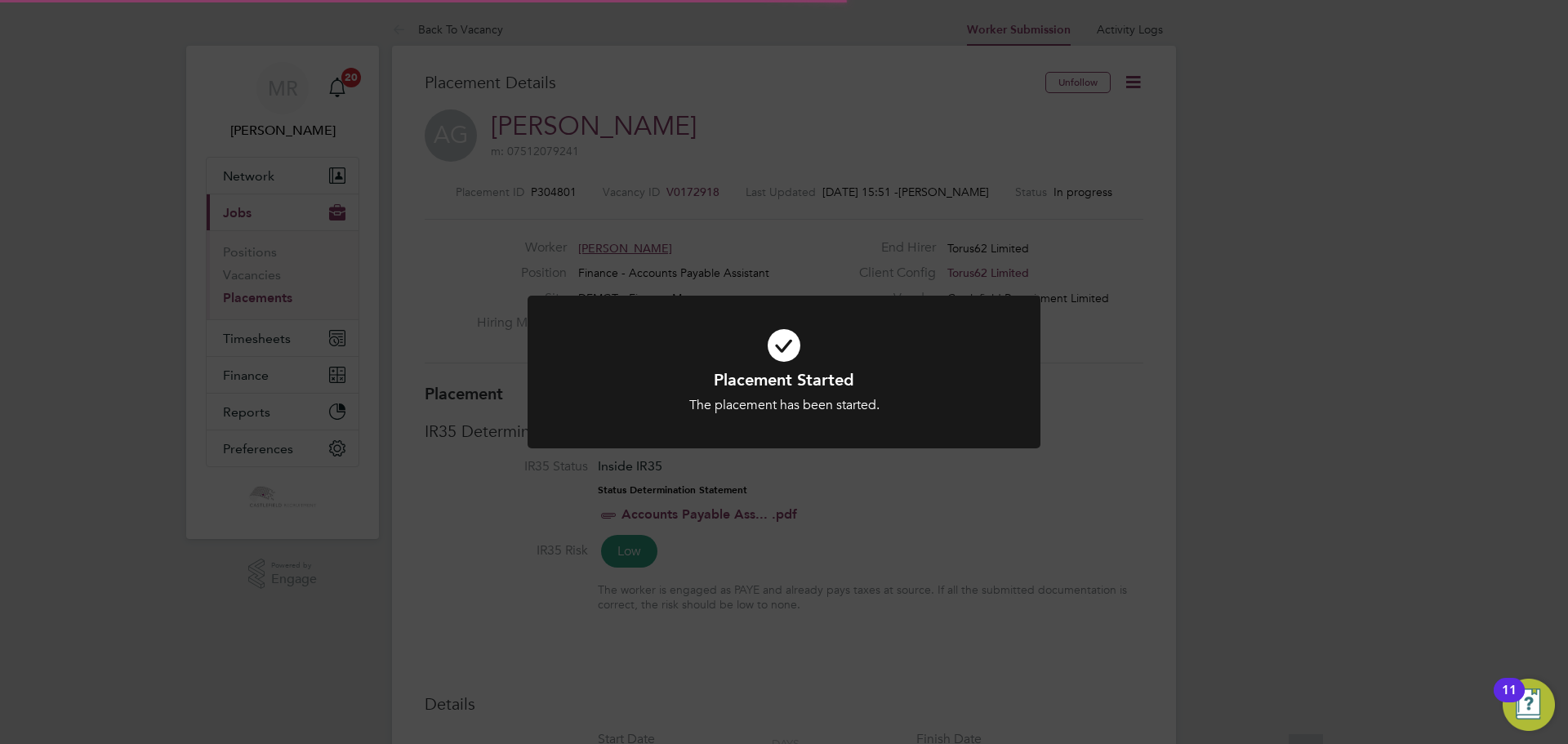
click at [879, 313] on div at bounding box center [784, 372] width 513 height 153
